Goal: Information Seeking & Learning: Learn about a topic

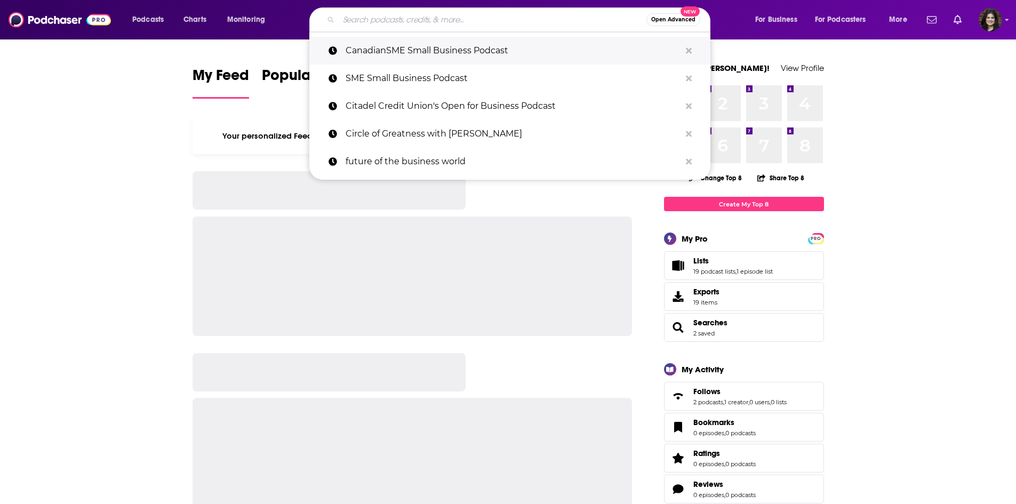
click at [360, 51] on p "CanadianSME Small Business Podcast" at bounding box center [512, 51] width 335 height 28
type input "CanadianSME Small Business Podcast"
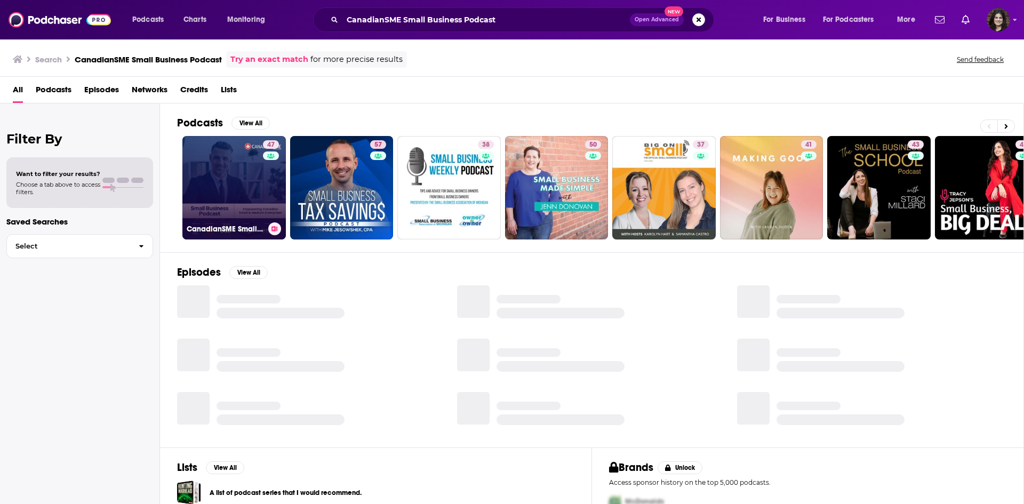
click at [221, 224] on h3 "CanadianSME Small Business Podcast" at bounding box center [225, 228] width 77 height 9
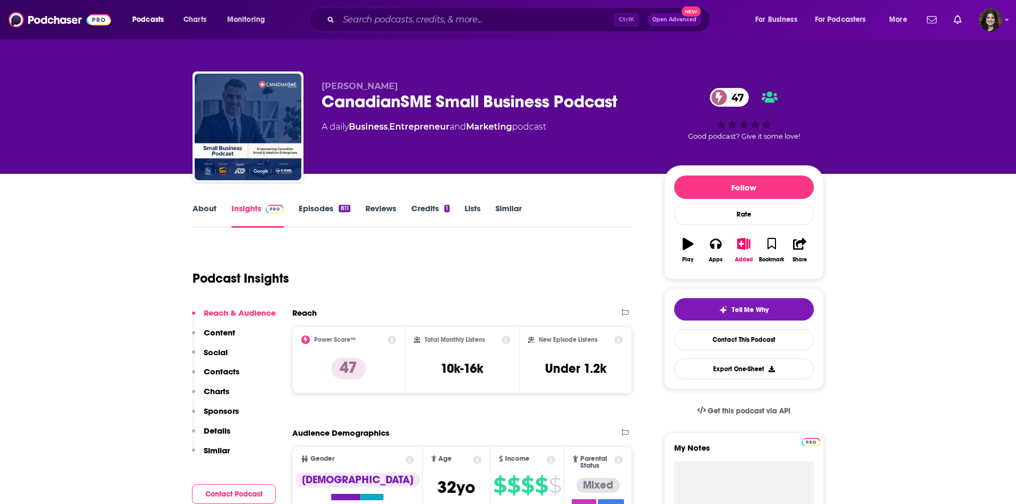
click at [299, 209] on link "Episodes 811" at bounding box center [324, 215] width 51 height 25
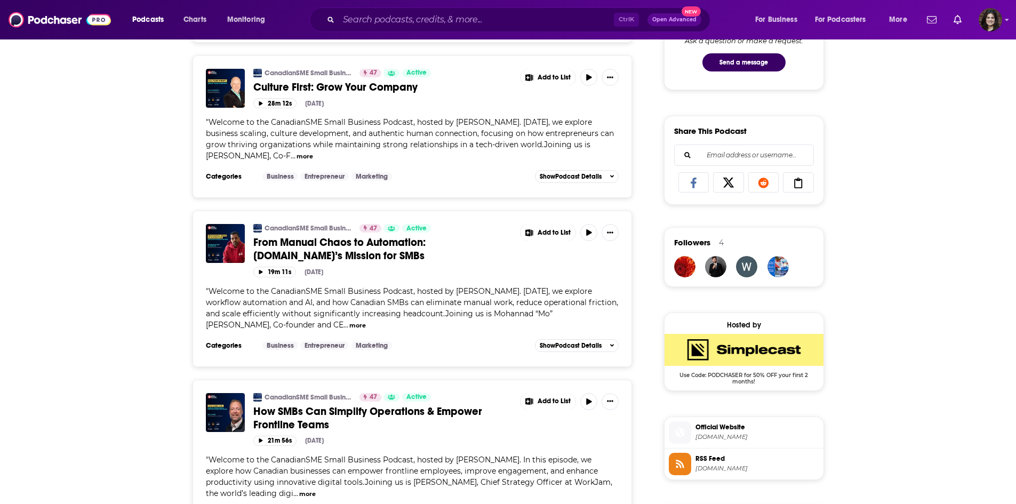
scroll to position [693, 0]
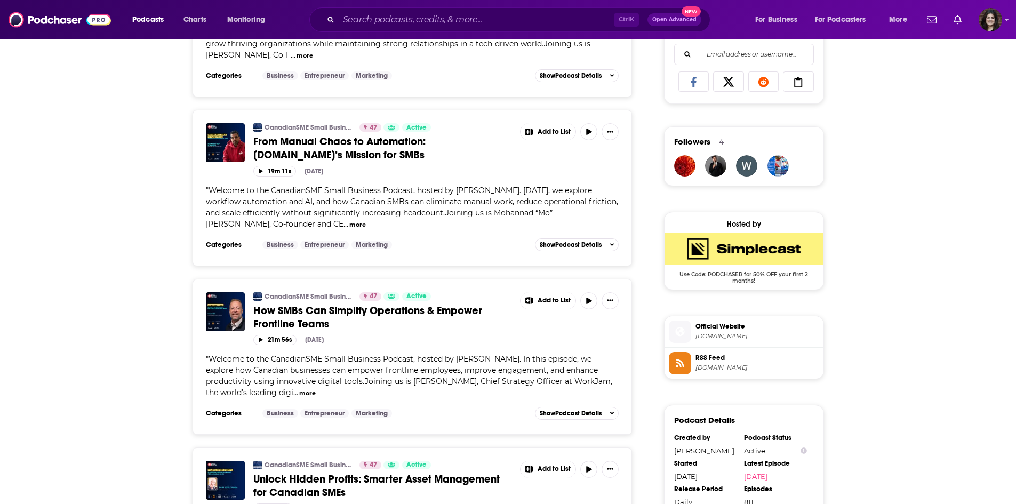
click at [303, 310] on span "How SMBs Can Simplify Operations & Empower Frontline Teams" at bounding box center [367, 317] width 229 height 27
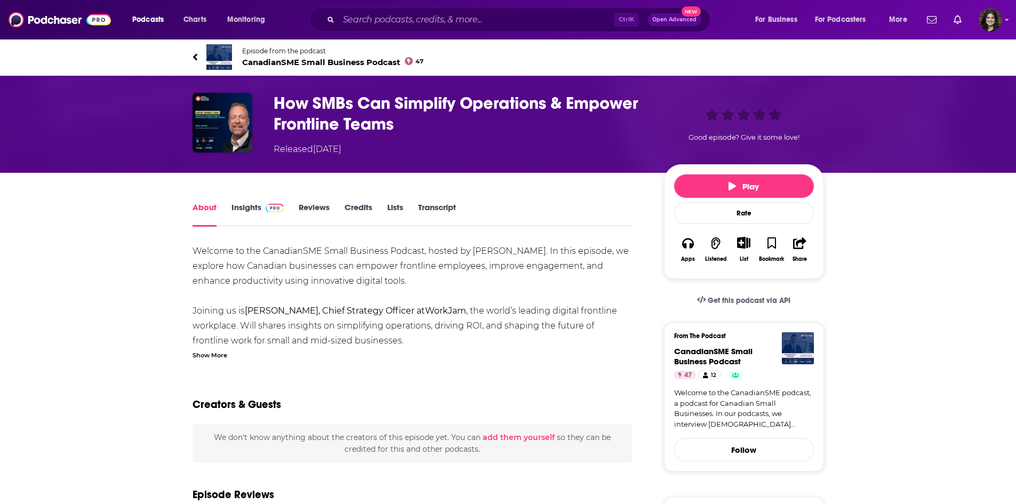
click at [304, 102] on h1 "How SMBs Can Simplify Operations & Empower Frontline Teams" at bounding box center [460, 114] width 373 height 42
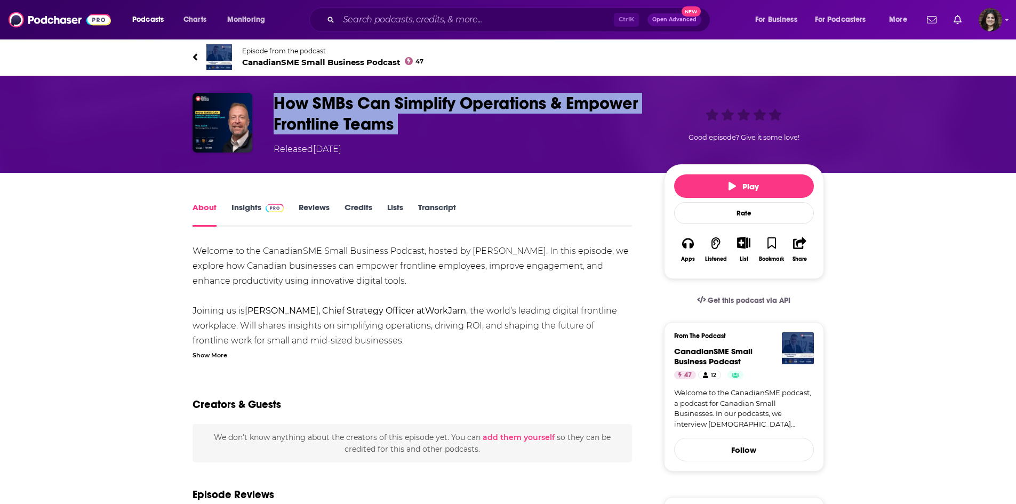
click at [304, 102] on h1 "How SMBs Can Simplify Operations & Empower Frontline Teams" at bounding box center [460, 114] width 373 height 42
copy h1 "How SMBs Can Simplify Operations & Empower Frontline Teams"
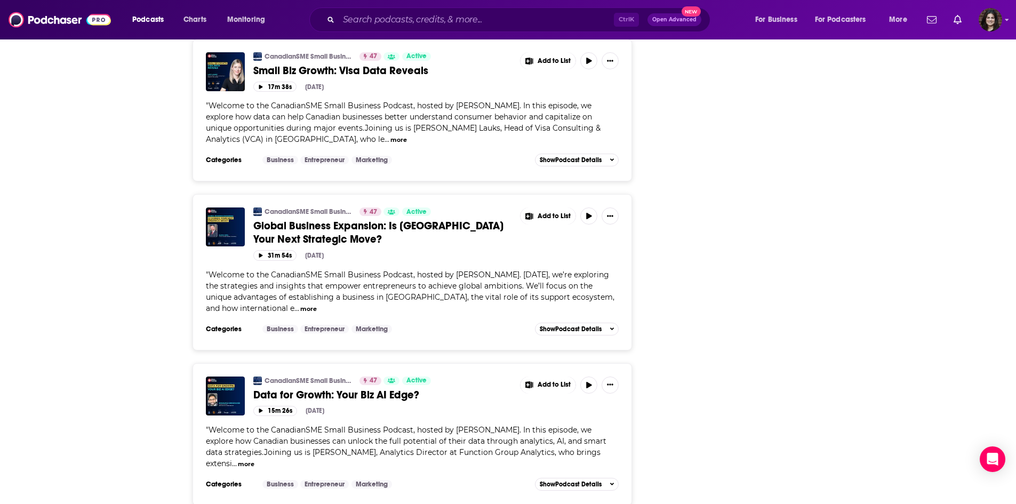
scroll to position [3466, 0]
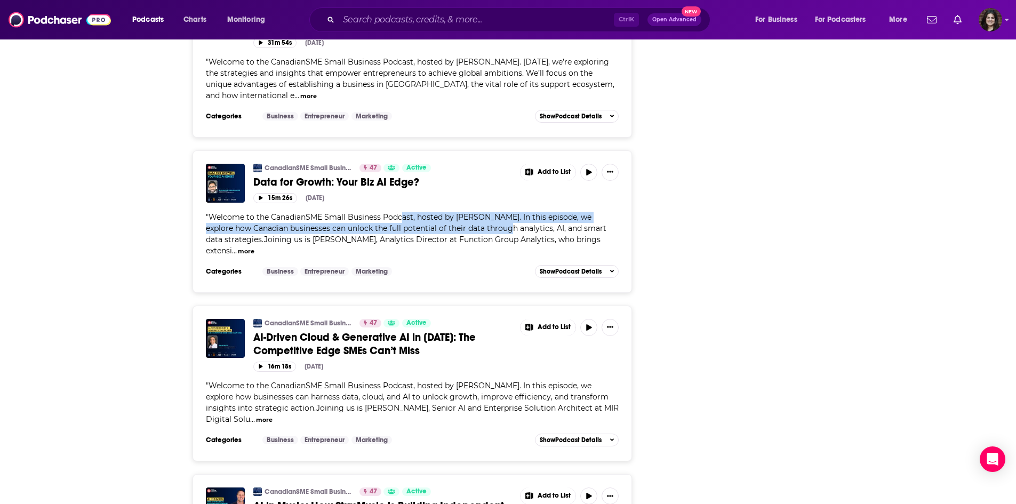
drag, startPoint x: 402, startPoint y: 202, endPoint x: 494, endPoint y: 214, distance: 93.0
click at [494, 214] on span "Welcome to the CanadianSME Small Business Podcast, hosted by [PERSON_NAME]. In …" at bounding box center [406, 233] width 400 height 43
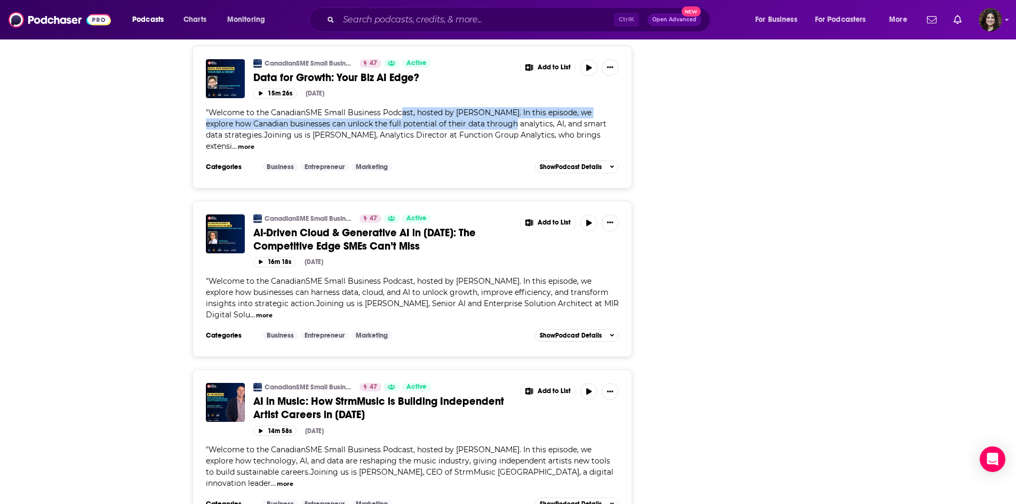
scroll to position [3572, 0]
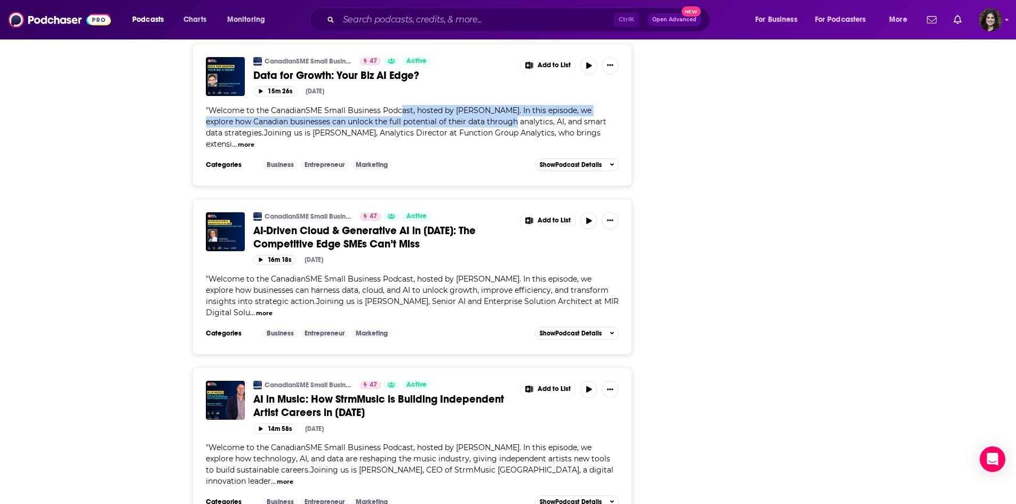
click at [384, 224] on span "AI-Driven Cloud & Generative AI in [DATE]: The Competitive Edge SMEs Can’t Miss" at bounding box center [364, 237] width 222 height 27
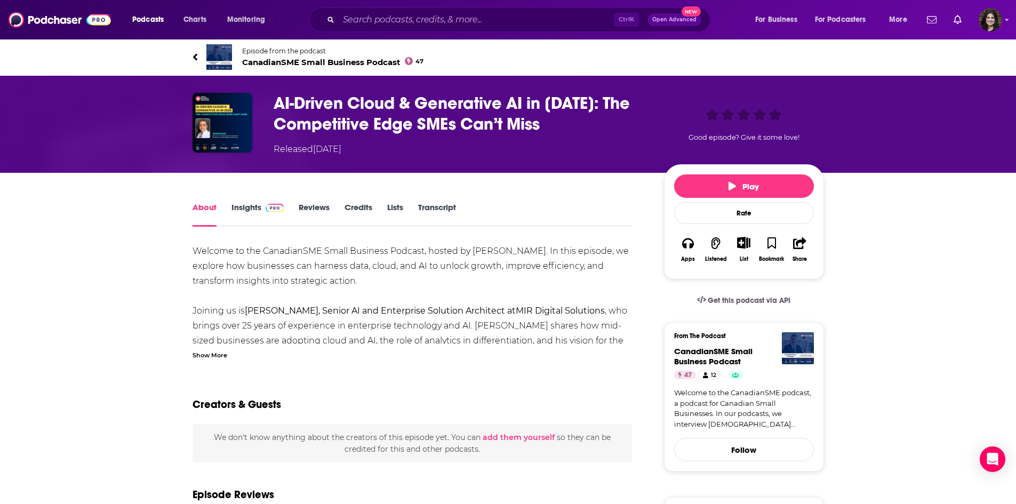
click at [409, 132] on h1 "AI-Driven Cloud & Generative AI in [DATE]: The Competitive Edge SMEs Can’t Miss" at bounding box center [460, 114] width 373 height 42
click at [407, 125] on h1 "AI-Driven Cloud & Generative AI in [DATE]: The Competitive Edge SMEs Can’t Miss" at bounding box center [460, 114] width 373 height 42
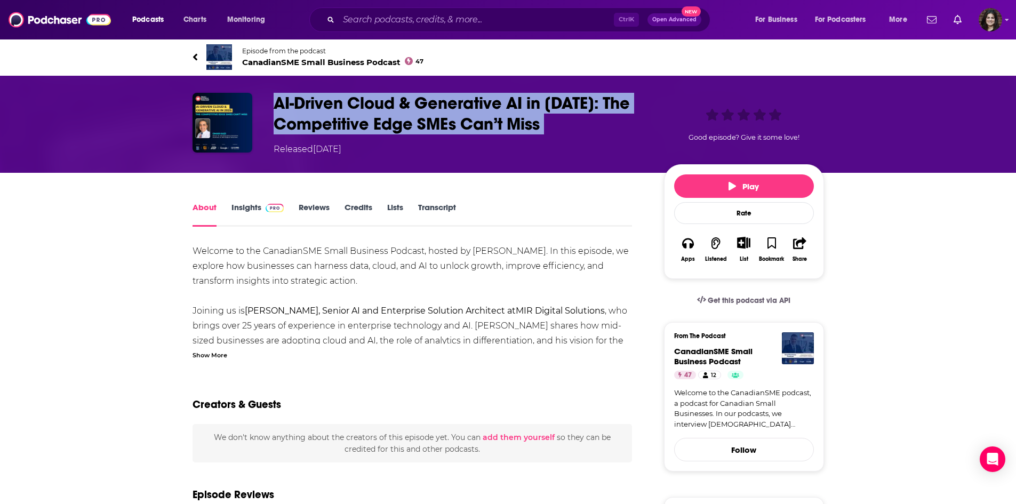
click at [407, 125] on h1 "AI-Driven Cloud & Generative AI in [DATE]: The Competitive Edge SMEs Can’t Miss" at bounding box center [460, 114] width 373 height 42
copy h1 "AI-Driven Cloud & Generative AI in [DATE]: The Competitive Edge SMEs Can’t Miss"
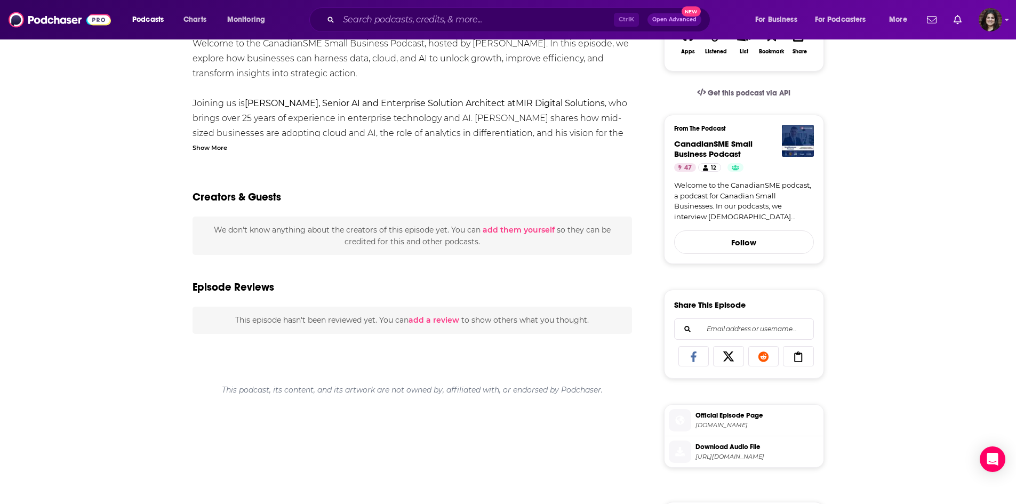
scroll to position [213, 0]
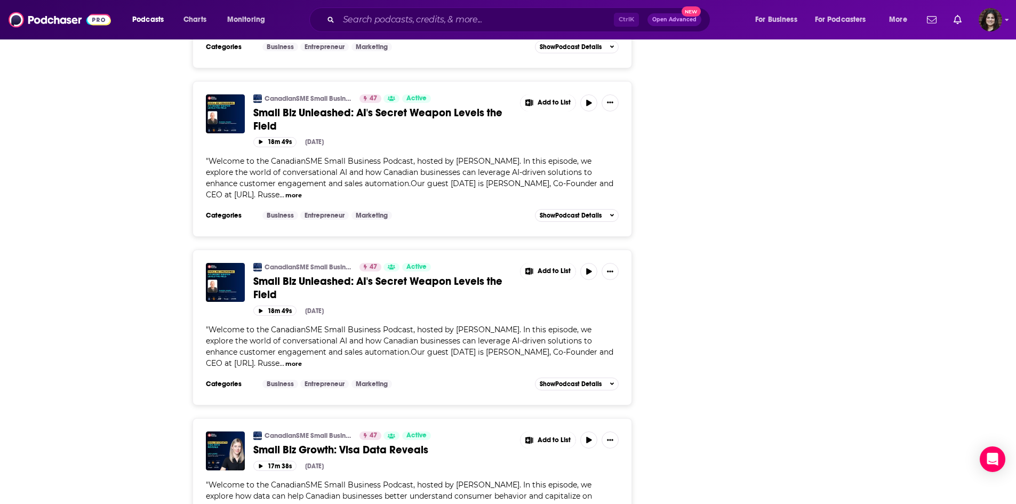
scroll to position [2986, 0]
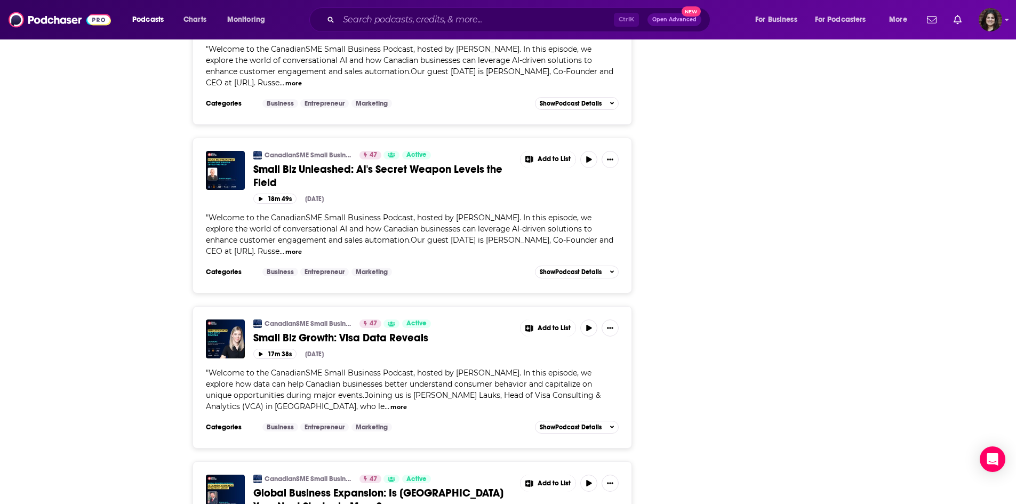
click at [318, 331] on span "Small Biz Growth: Visa Data Reveals" at bounding box center [340, 337] width 175 height 13
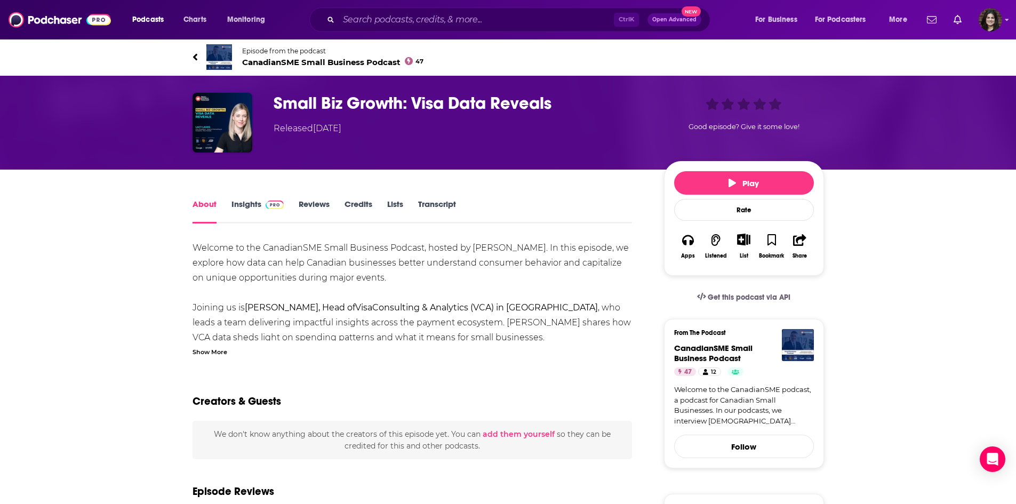
click at [274, 104] on h1 "Small Biz Growth: Visa Data Reveals" at bounding box center [460, 103] width 373 height 21
click at [290, 103] on h1 "Small Biz Growth: Visa Data Reveals" at bounding box center [460, 103] width 373 height 21
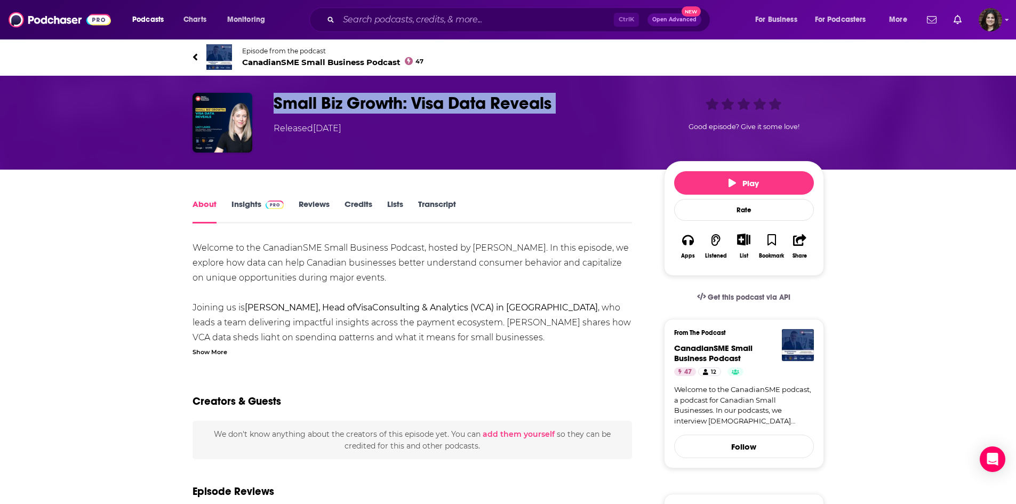
click at [290, 103] on h1 "Small Biz Growth: Visa Data Reveals" at bounding box center [460, 103] width 373 height 21
copy h1 "Small Biz Growth: Visa Data Reveals"
